Goal: Information Seeking & Learning: Learn about a topic

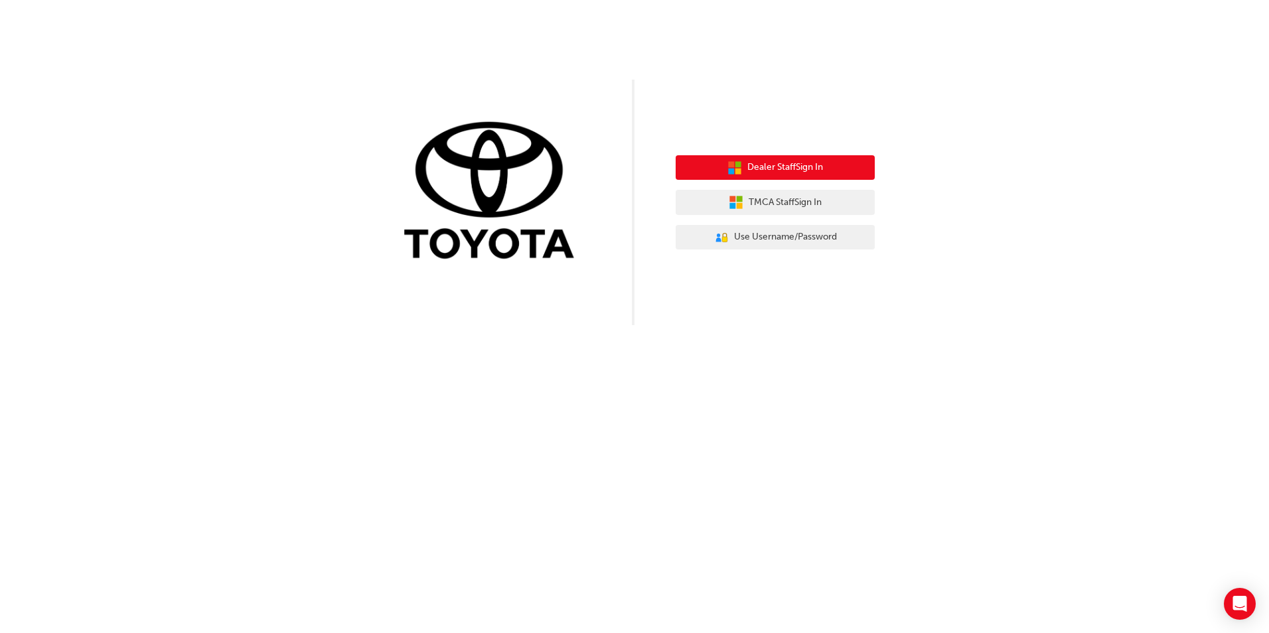
click at [316, 3] on span "Dealer Staff Sign In" at bounding box center [785, 167] width 76 height 15
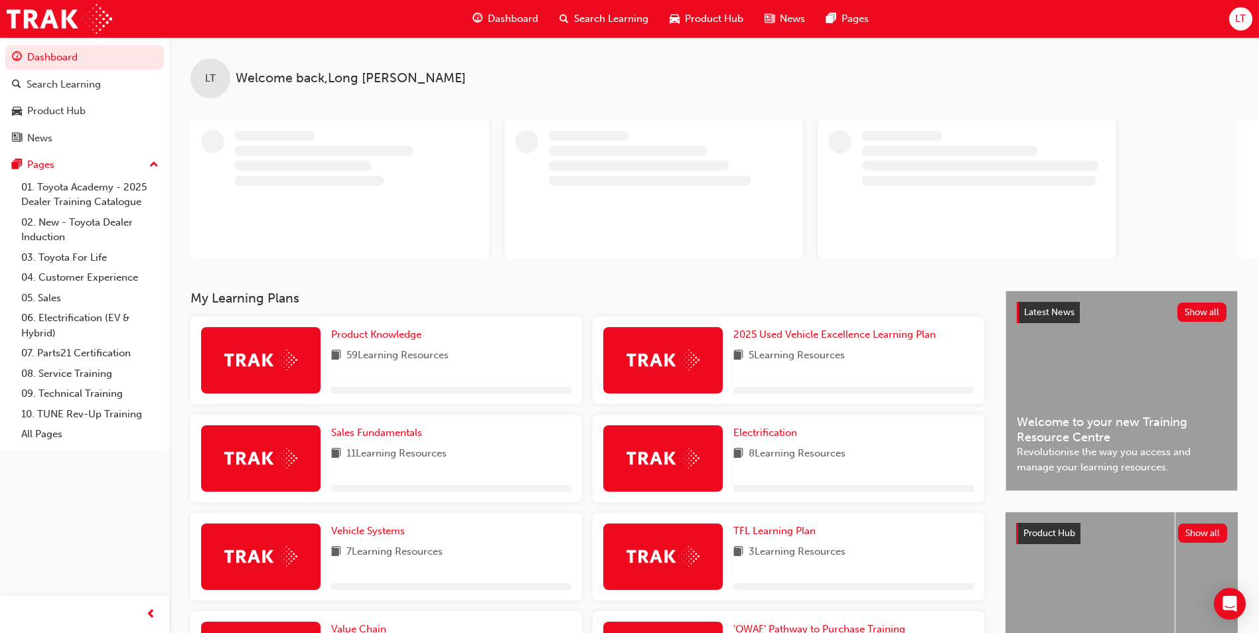
click at [280, 358] on img at bounding box center [260, 360] width 73 height 21
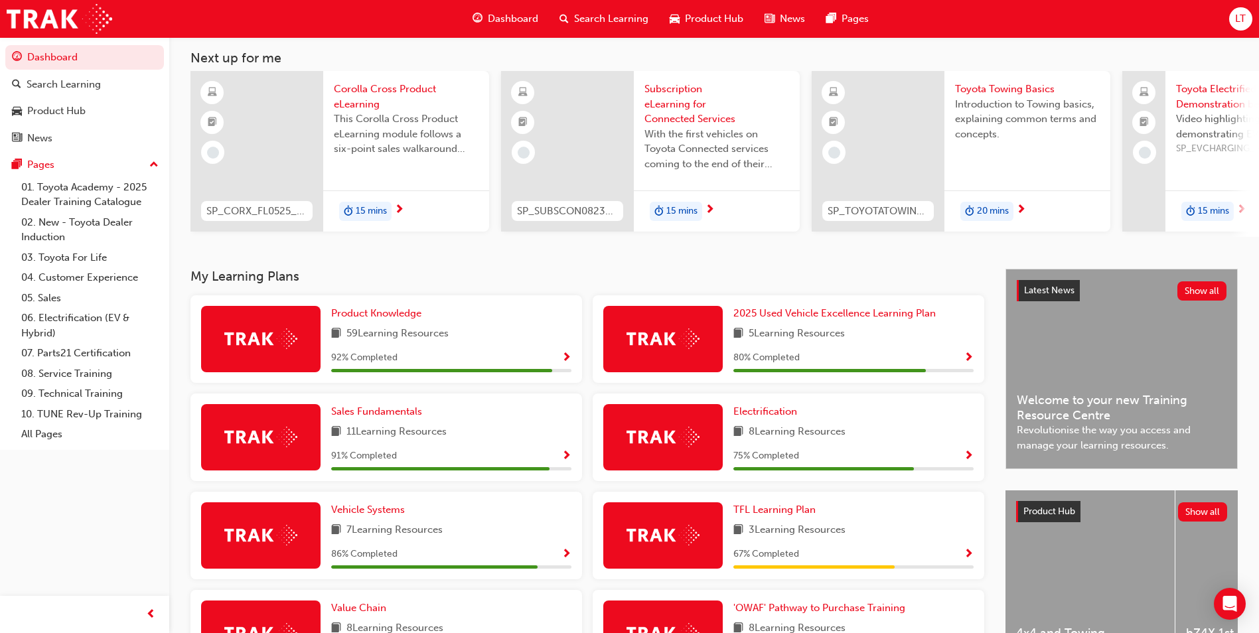
scroll to position [66, 0]
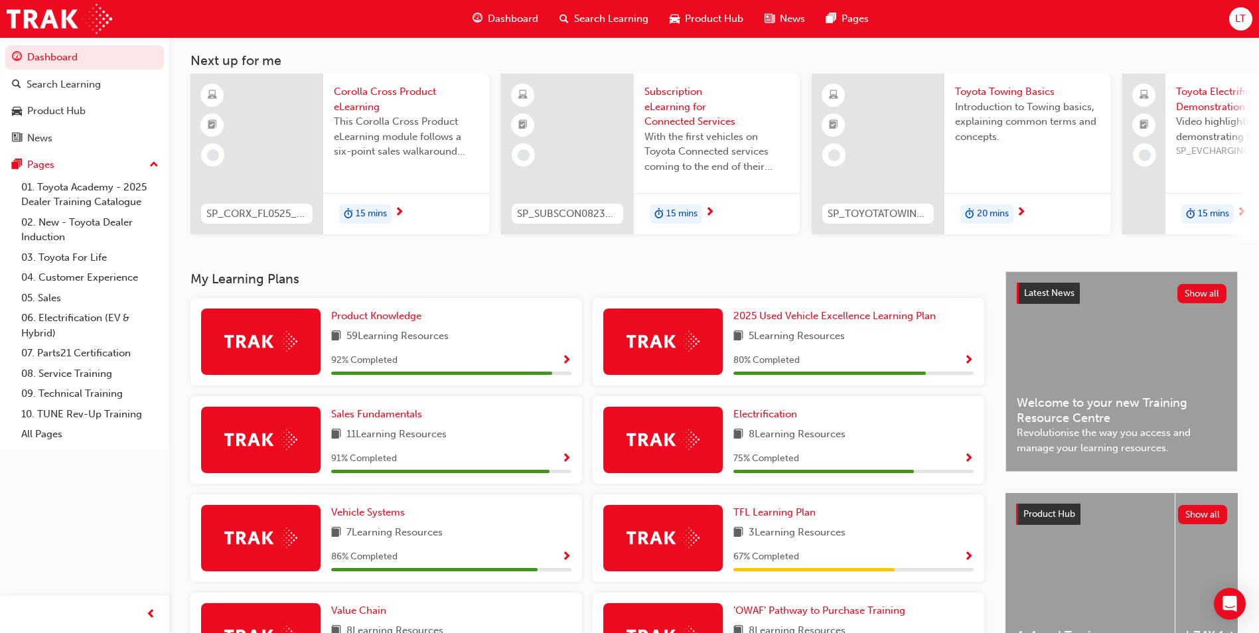
click at [408, 362] on div "92 % Completed" at bounding box center [451, 360] width 240 height 17
click at [236, 343] on img at bounding box center [260, 341] width 73 height 21
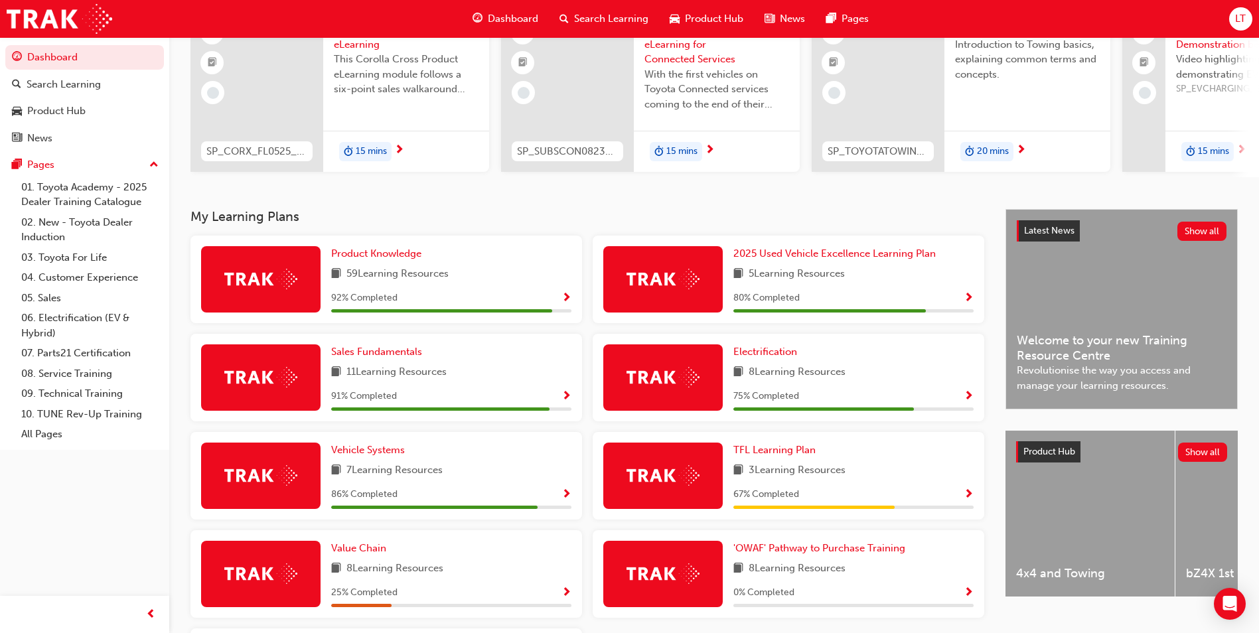
scroll to position [282, 0]
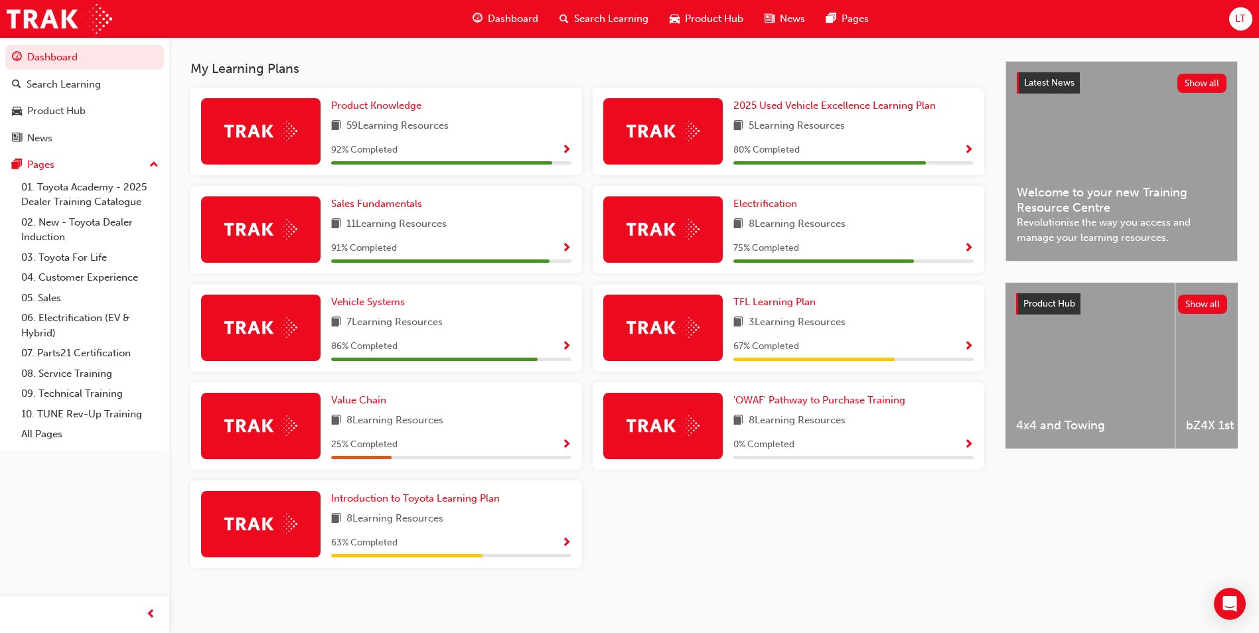
click at [561, 147] on div "92 % Completed" at bounding box center [451, 150] width 240 height 17
click at [564, 147] on span "Show Progress" at bounding box center [567, 151] width 10 height 12
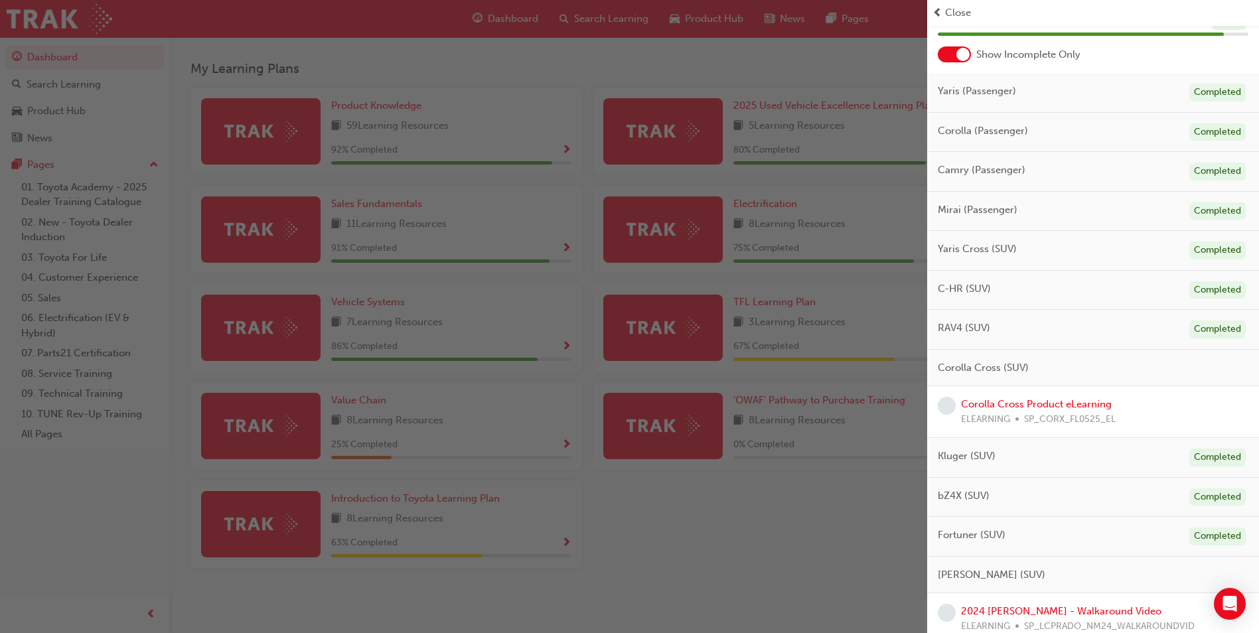
scroll to position [60, 0]
click at [1056, 402] on link "Corolla Cross Product eLearning" at bounding box center [1036, 405] width 151 height 12
